Goal: Find specific page/section: Find specific page/section

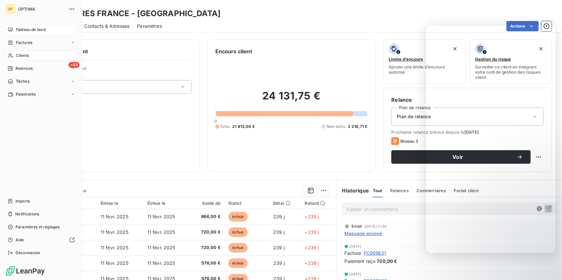
click at [33, 30] on span "Tableau de bord" at bounding box center [31, 30] width 30 height 6
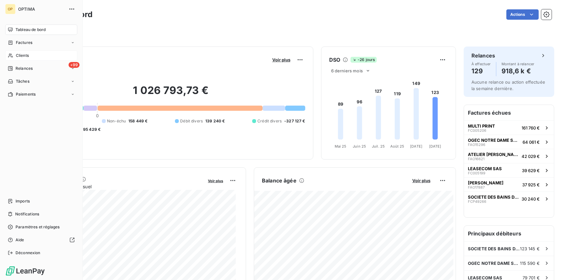
click at [21, 58] on span "Clients" at bounding box center [22, 56] width 13 height 6
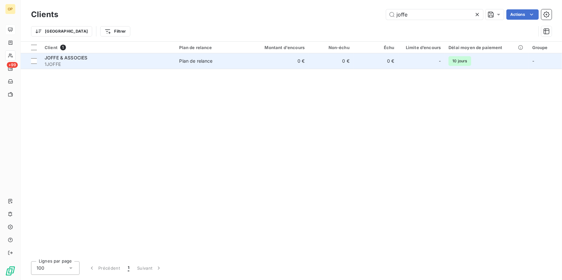
type input "joffe"
click at [49, 56] on span "JOFFE & ASSOCIES" at bounding box center [66, 57] width 43 height 5
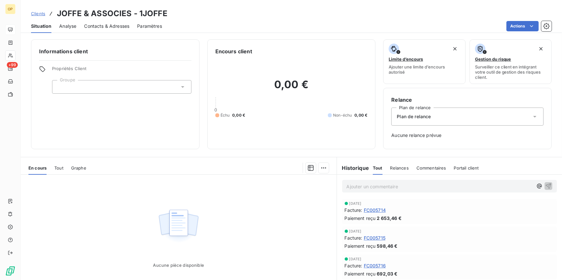
click at [63, 171] on div "Tout" at bounding box center [58, 168] width 9 height 14
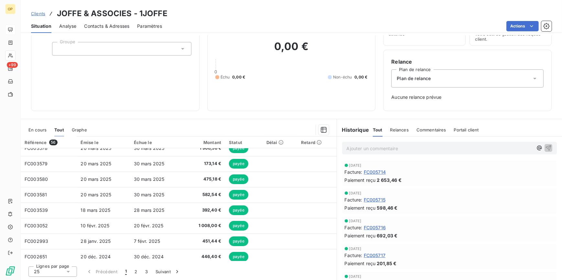
scroll to position [275, 0]
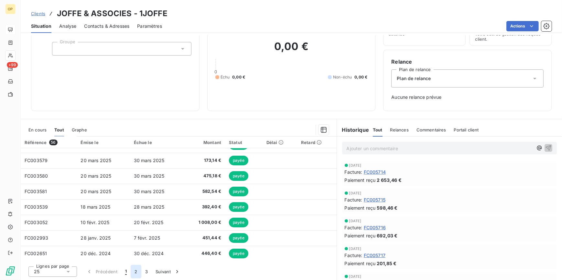
click at [136, 270] on button "2" at bounding box center [136, 272] width 10 height 14
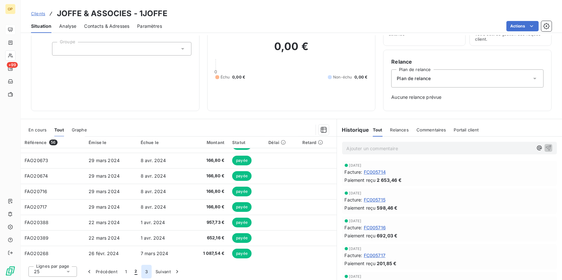
click at [148, 270] on button "3" at bounding box center [146, 272] width 10 height 14
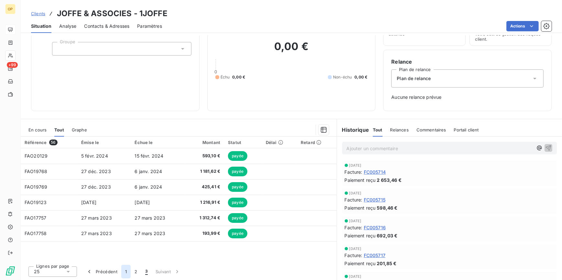
click at [128, 272] on button "1" at bounding box center [125, 272] width 9 height 14
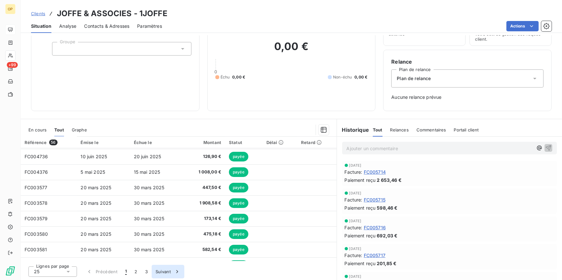
scroll to position [264, 0]
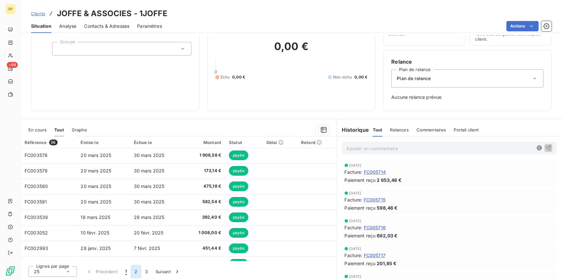
click at [134, 272] on button "2" at bounding box center [136, 272] width 10 height 14
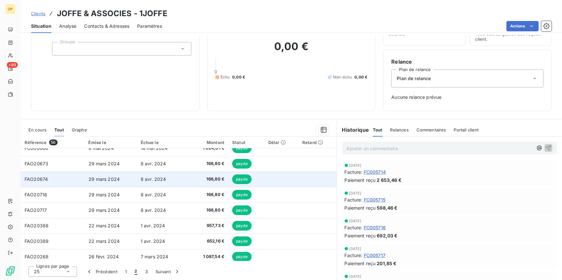
scroll to position [275, 0]
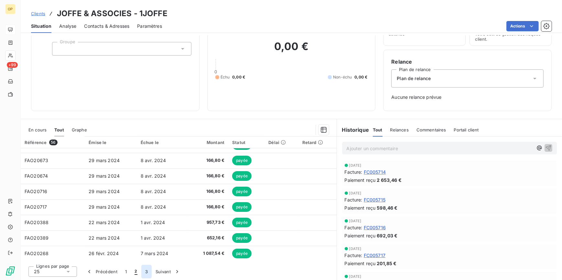
click at [149, 270] on button "3" at bounding box center [146, 272] width 10 height 14
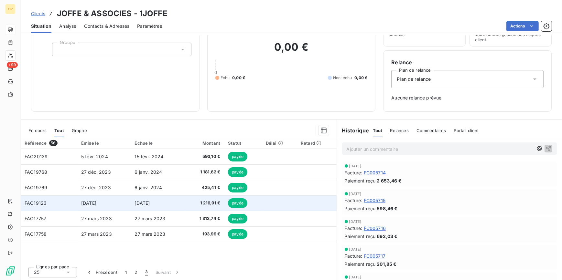
scroll to position [38, 0]
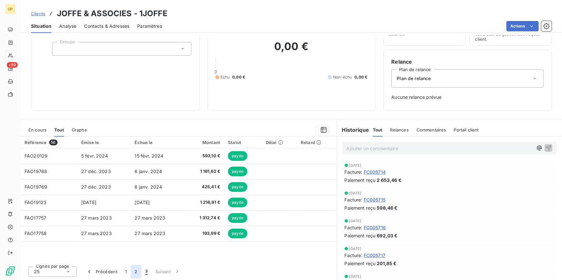
click at [132, 269] on button "2" at bounding box center [136, 272] width 10 height 14
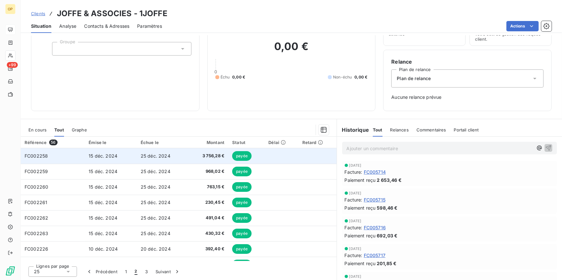
click at [44, 155] on span "FC002258" at bounding box center [36, 155] width 23 height 5
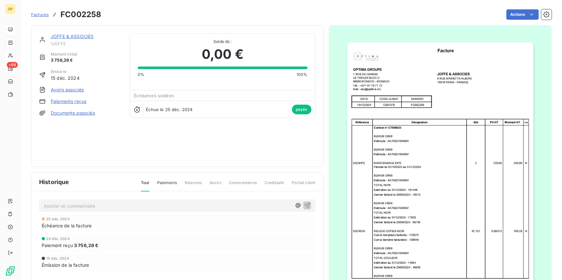
click at [45, 16] on span "Factures" at bounding box center [40, 14] width 18 height 5
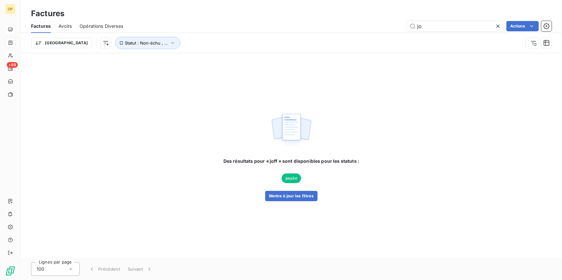
type input "j"
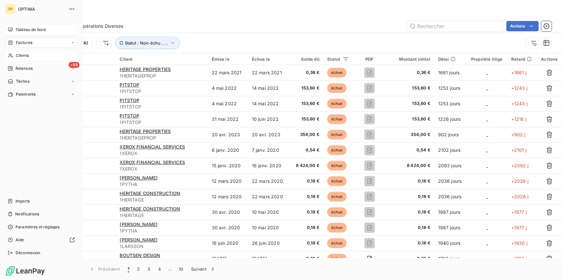
click at [17, 54] on span "Clients" at bounding box center [22, 56] width 13 height 6
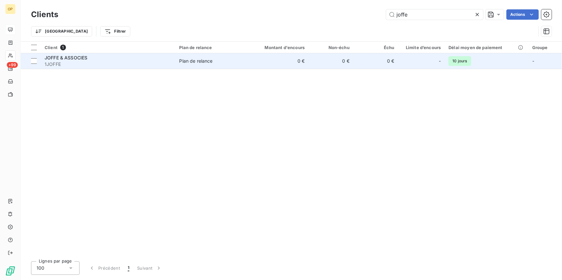
click at [57, 58] on span "JOFFE & ASSOCIES" at bounding box center [66, 57] width 43 height 5
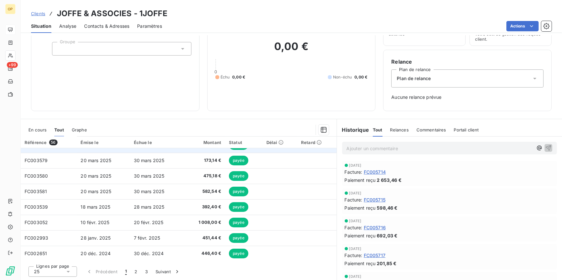
scroll to position [275, 0]
click at [137, 271] on button "2" at bounding box center [136, 272] width 10 height 14
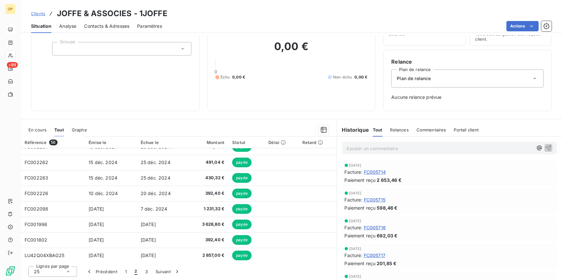
scroll to position [59, 0]
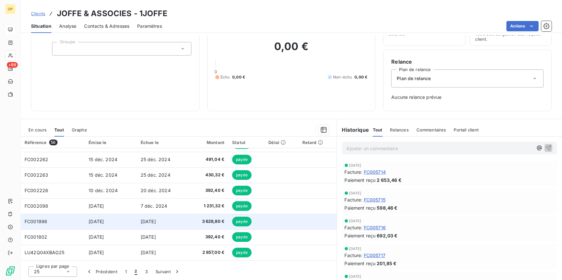
click at [36, 223] on span "FC001996" at bounding box center [36, 221] width 23 height 5
